Goal: Check status: Check status

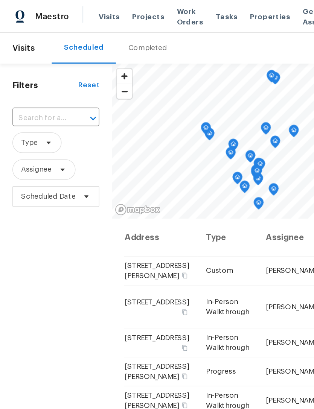
click at [77, 13] on span "Visits" at bounding box center [79, 12] width 15 height 8
click at [109, 38] on div "Completed" at bounding box center [107, 35] width 28 height 8
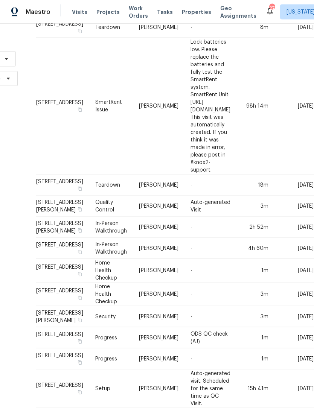
scroll to position [85, 114]
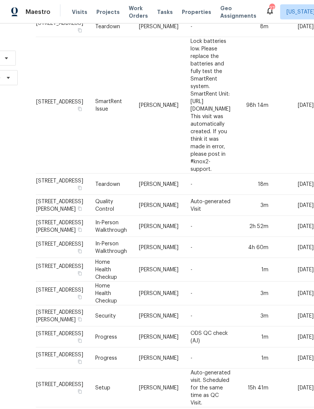
click at [89, 216] on td "In-Person Walkthrough" at bounding box center [111, 226] width 44 height 21
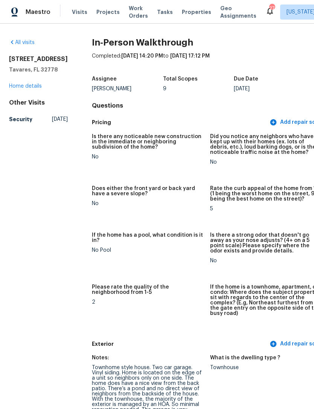
click at [20, 43] on link "All visits" at bounding box center [22, 42] width 26 height 5
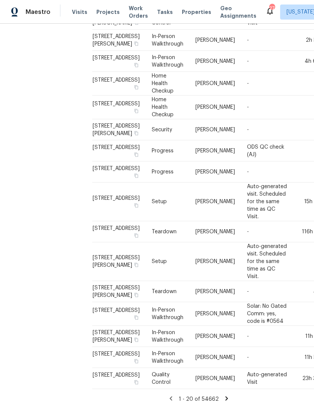
click at [156, 334] on td "In-Person Walkthrough" at bounding box center [168, 336] width 44 height 21
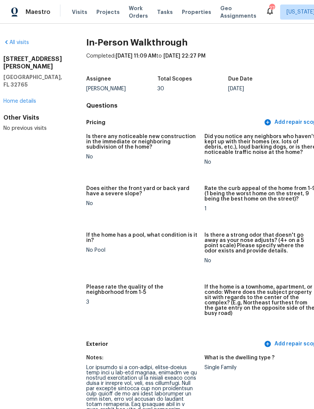
scroll to position [0, 6]
click at [14, 42] on link "All visits" at bounding box center [16, 41] width 26 height 5
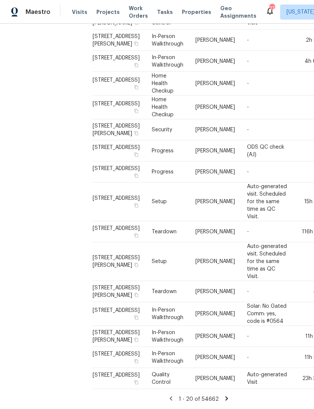
scroll to position [344, 0]
click at [162, 359] on td "In-Person Walkthrough" at bounding box center [168, 357] width 44 height 21
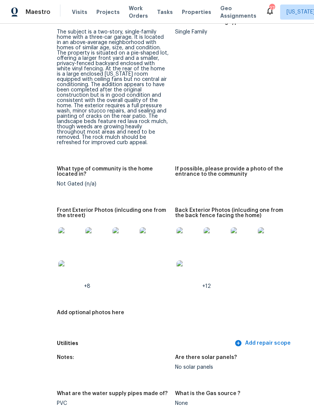
scroll to position [310, 35]
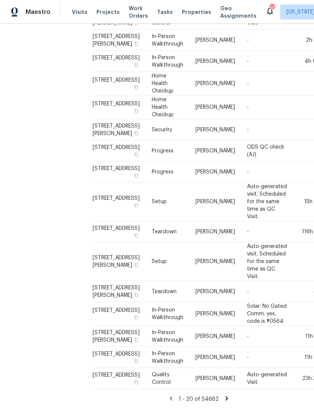
scroll to position [24, 0]
click at [225, 396] on icon at bounding box center [226, 398] width 7 height 7
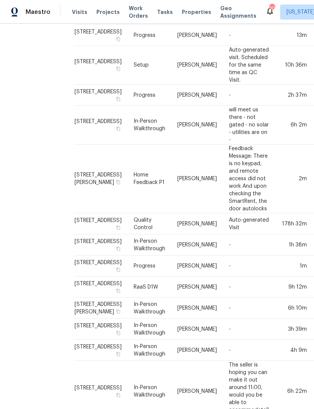
scroll to position [243, 17]
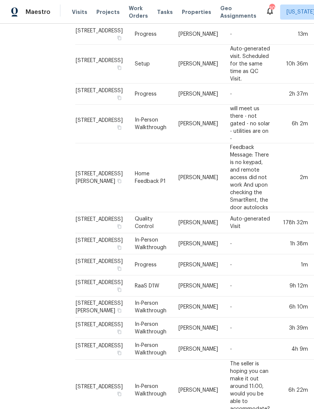
click at [129, 254] on td "In-Person Walkthrough" at bounding box center [151, 243] width 44 height 21
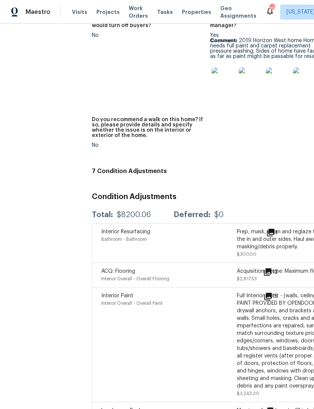
scroll to position [2327, 0]
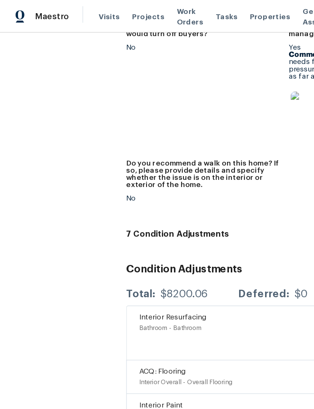
click at [72, 13] on span "Visits" at bounding box center [79, 12] width 15 height 8
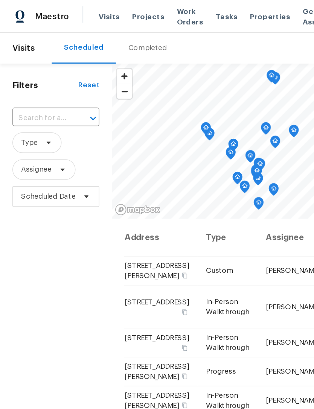
click at [100, 35] on div "Completed" at bounding box center [107, 35] width 28 height 8
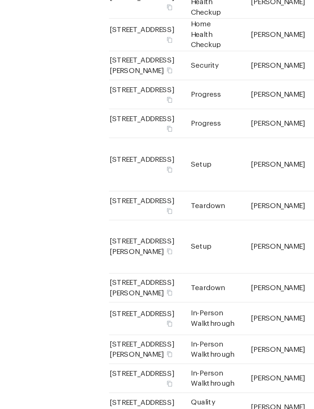
scroll to position [24, 0]
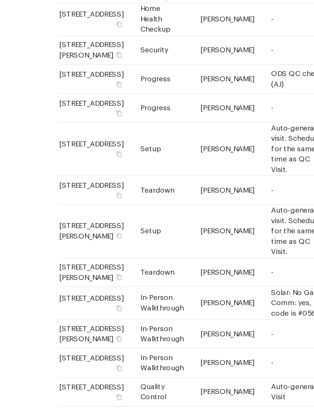
click at [223, 395] on icon at bounding box center [226, 398] width 7 height 7
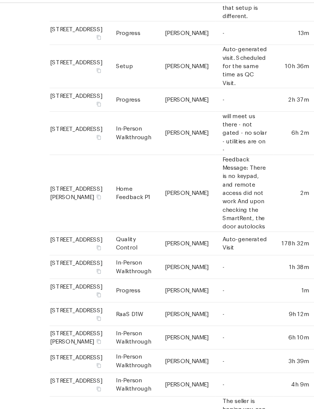
scroll to position [227, 24]
click at [122, 270] on td "In-Person Walkthrough" at bounding box center [144, 259] width 44 height 21
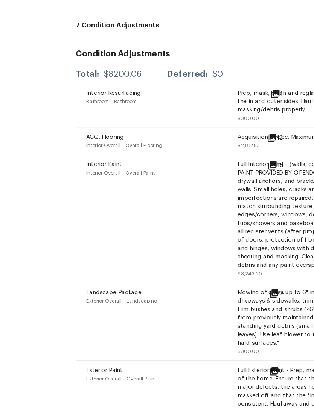
scroll to position [2469, 0]
